Goal: Check status: Check status

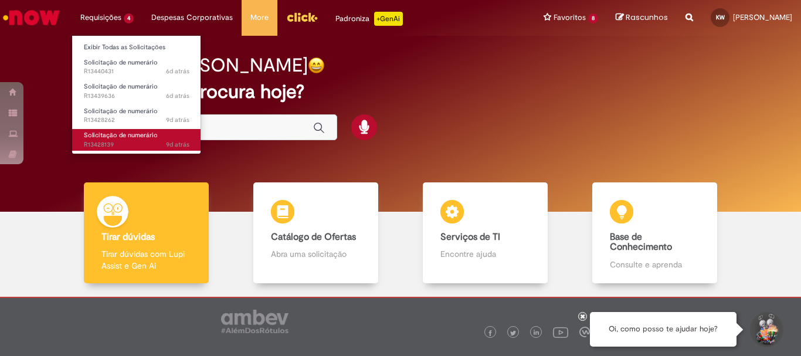
click at [113, 138] on span "Solicitação de numerário" at bounding box center [121, 135] width 74 height 9
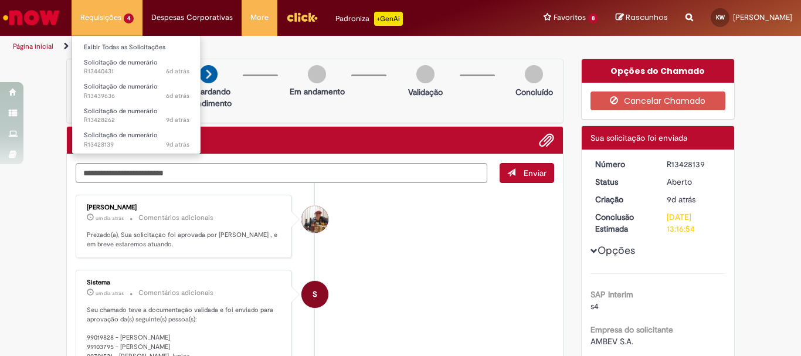
click at [110, 22] on li "Requisições 4 Exibir Todas as Solicitações Solicitação de numerário 6d atrás 6 …" at bounding box center [107, 17] width 71 height 35
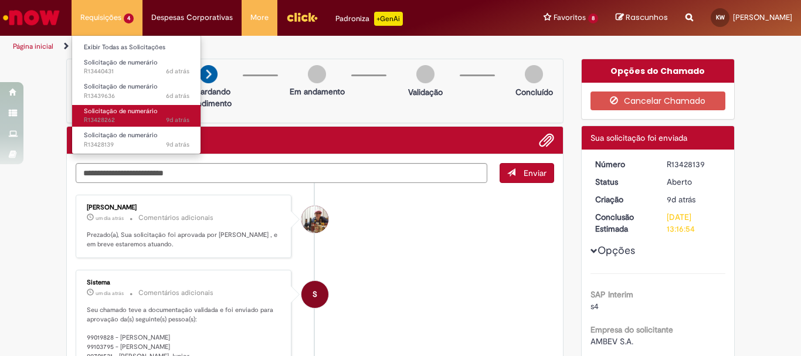
click at [101, 114] on span "Solicitação de numerário" at bounding box center [121, 111] width 74 height 9
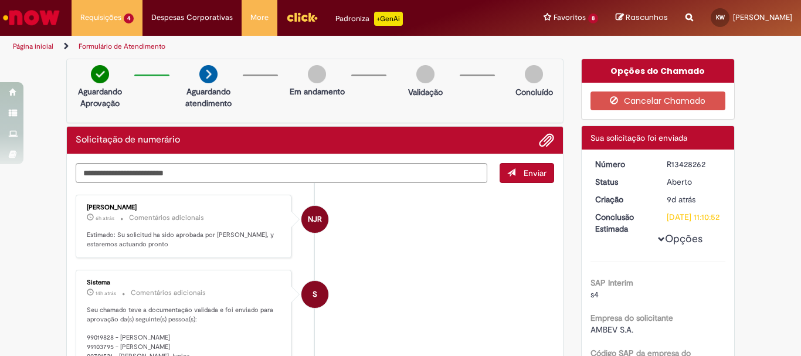
scroll to position [59, 0]
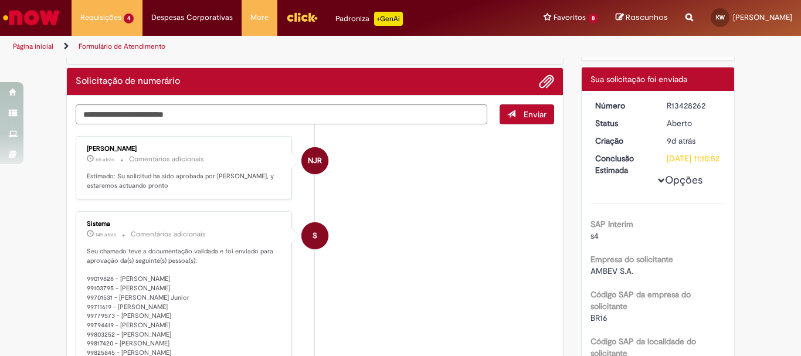
drag, startPoint x: 231, startPoint y: 187, endPoint x: 76, endPoint y: 177, distance: 154.6
click at [79, 177] on div "[PERSON_NAME] 6h atrás 6 horas atrás Comentários adicionais Estimado: Su solici…" at bounding box center [183, 168] width 209 height 57
copy p "Estimado: Su solicitud ha sido aprobada por [PERSON_NAME], y estaremos actuando…"
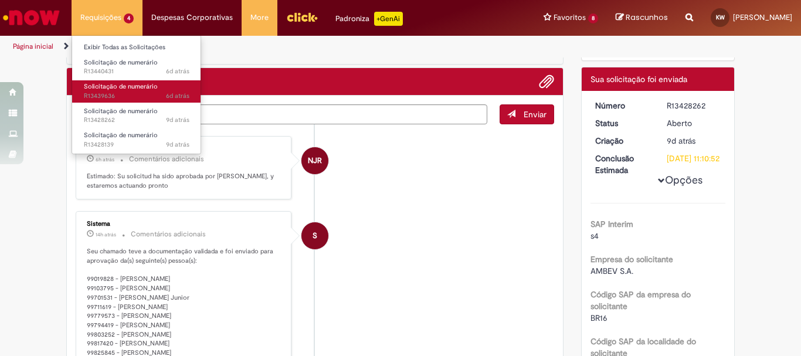
click at [106, 87] on span "Solicitação de numerário" at bounding box center [121, 86] width 74 height 9
click at [106, 86] on span "Solicitação de numerário" at bounding box center [121, 86] width 74 height 9
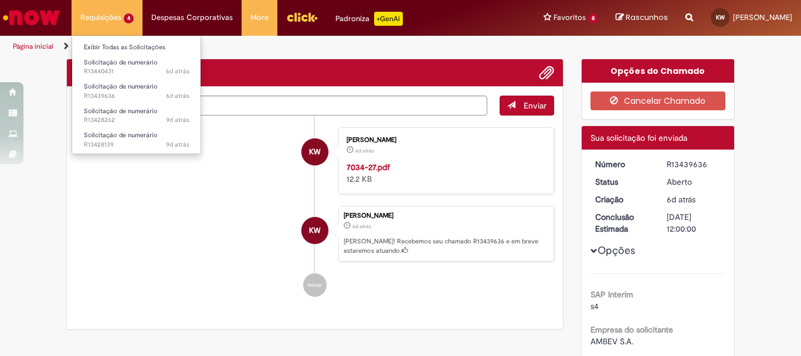
click at [103, 14] on li "Requisições 4 Exibir Todas as Solicitações Solicitação de numerário 6d atrás 6 …" at bounding box center [107, 17] width 71 height 35
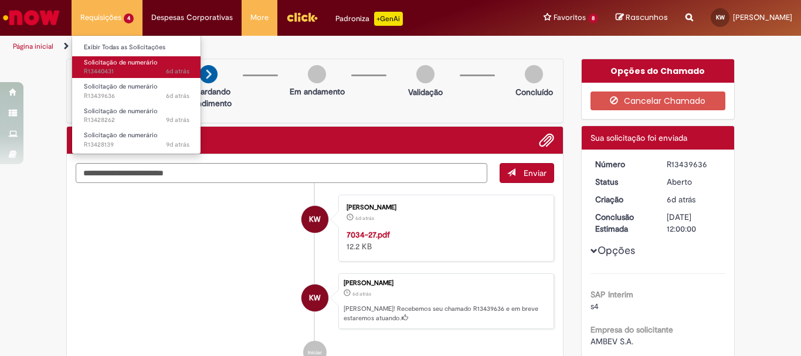
click at [118, 71] on span "6d atrás 6 dias atrás R13440431" at bounding box center [137, 71] width 106 height 9
